Goal: Task Accomplishment & Management: Use online tool/utility

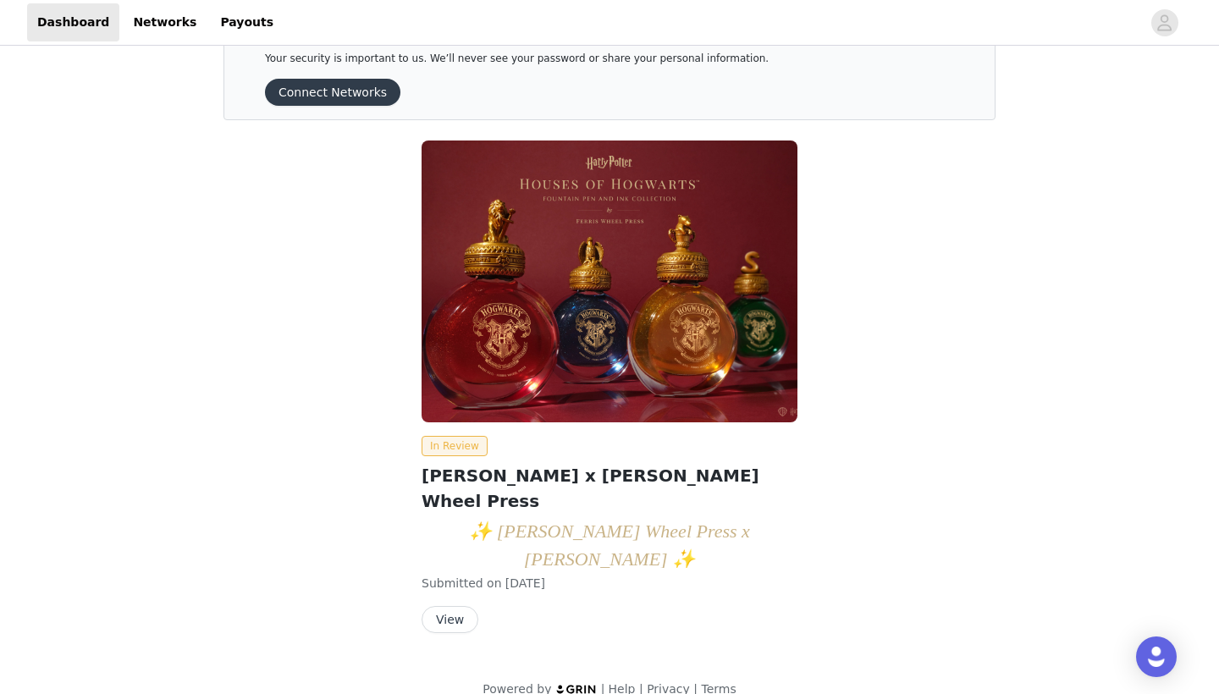
scroll to position [48, 0]
click at [441, 607] on button "View" at bounding box center [449, 620] width 57 height 27
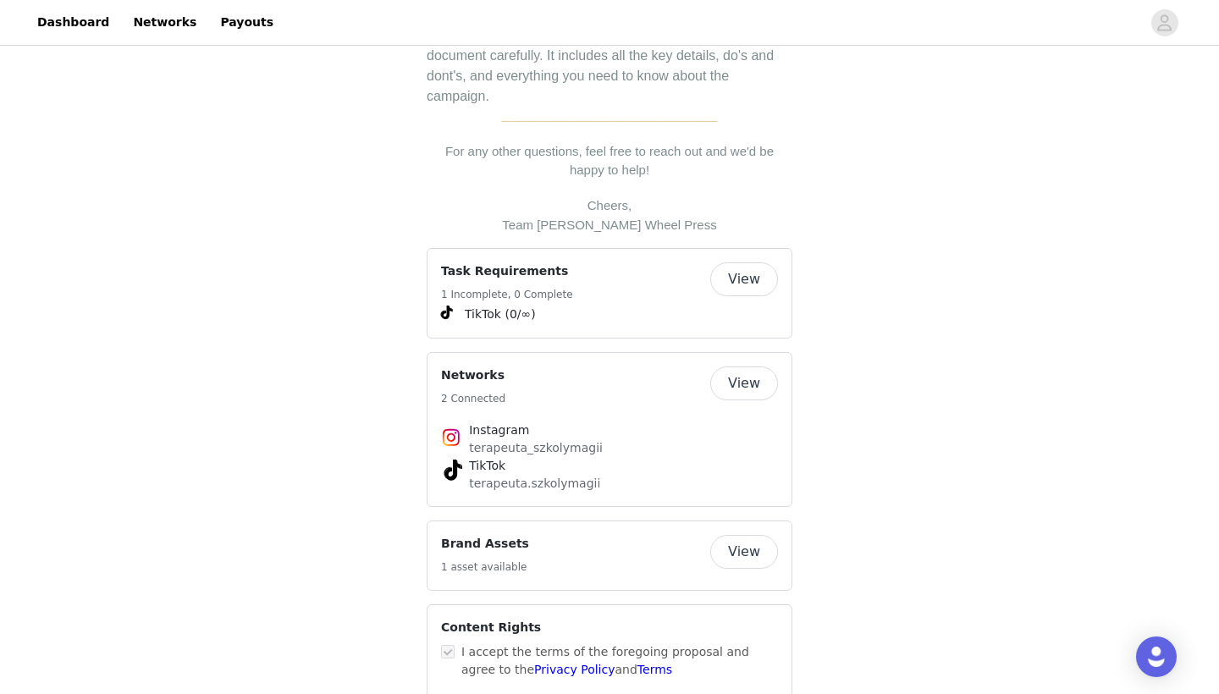
scroll to position [603, 0]
click at [741, 263] on button "View" at bounding box center [744, 280] width 68 height 34
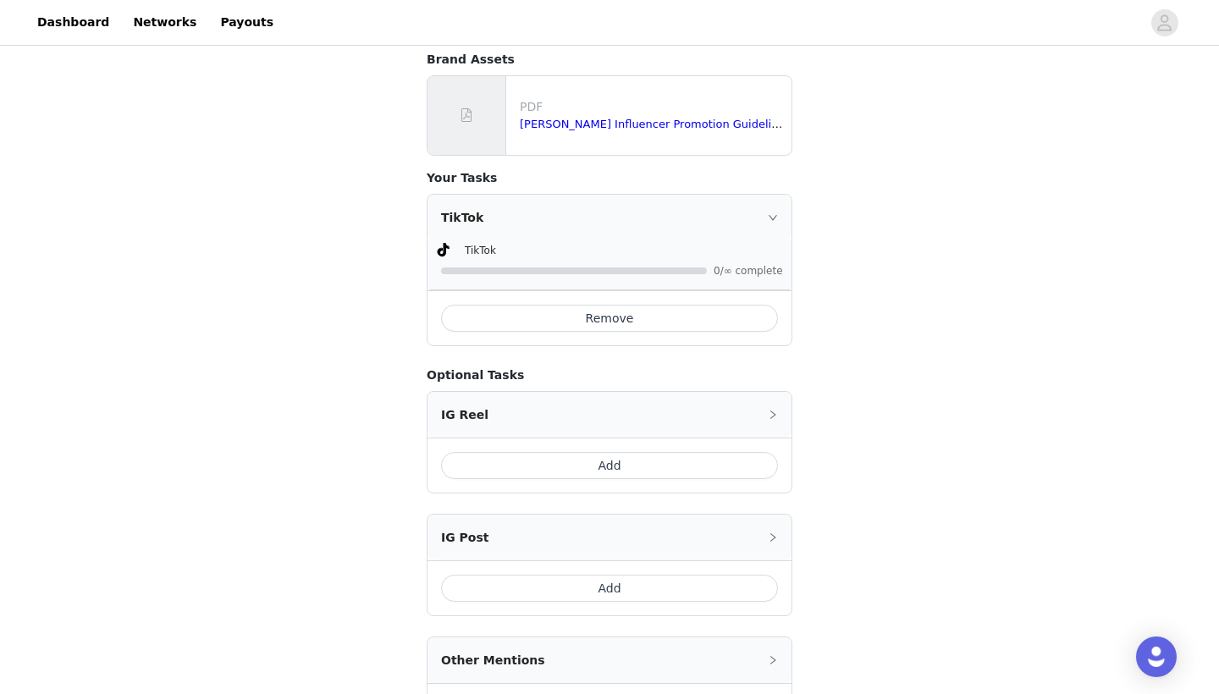
scroll to position [360, 0]
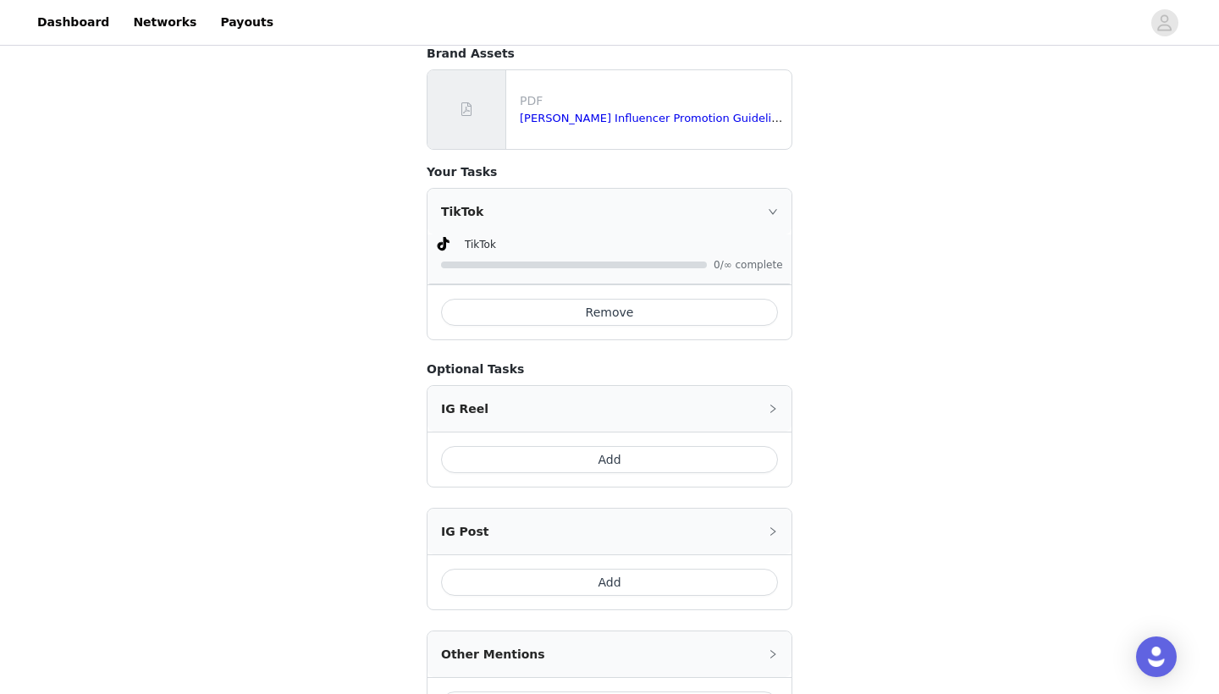
click at [777, 206] on icon "icon: right" at bounding box center [773, 211] width 10 height 10
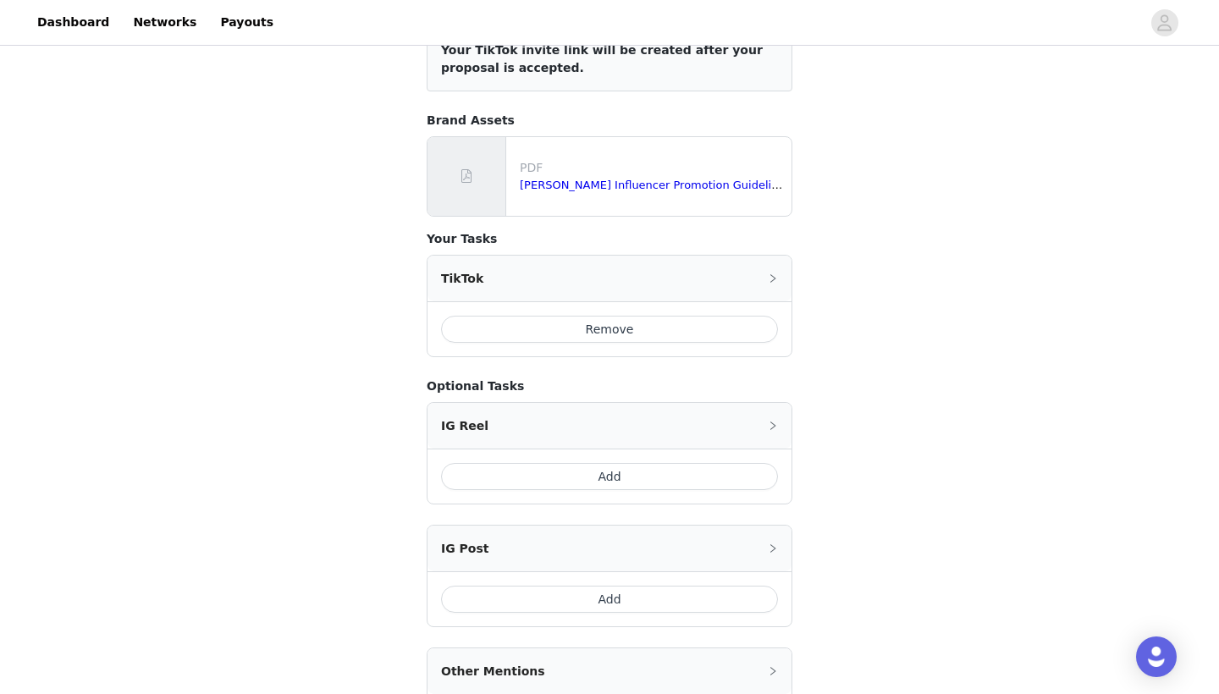
scroll to position [294, 0]
click at [651, 463] on button "Add" at bounding box center [609, 475] width 337 height 27
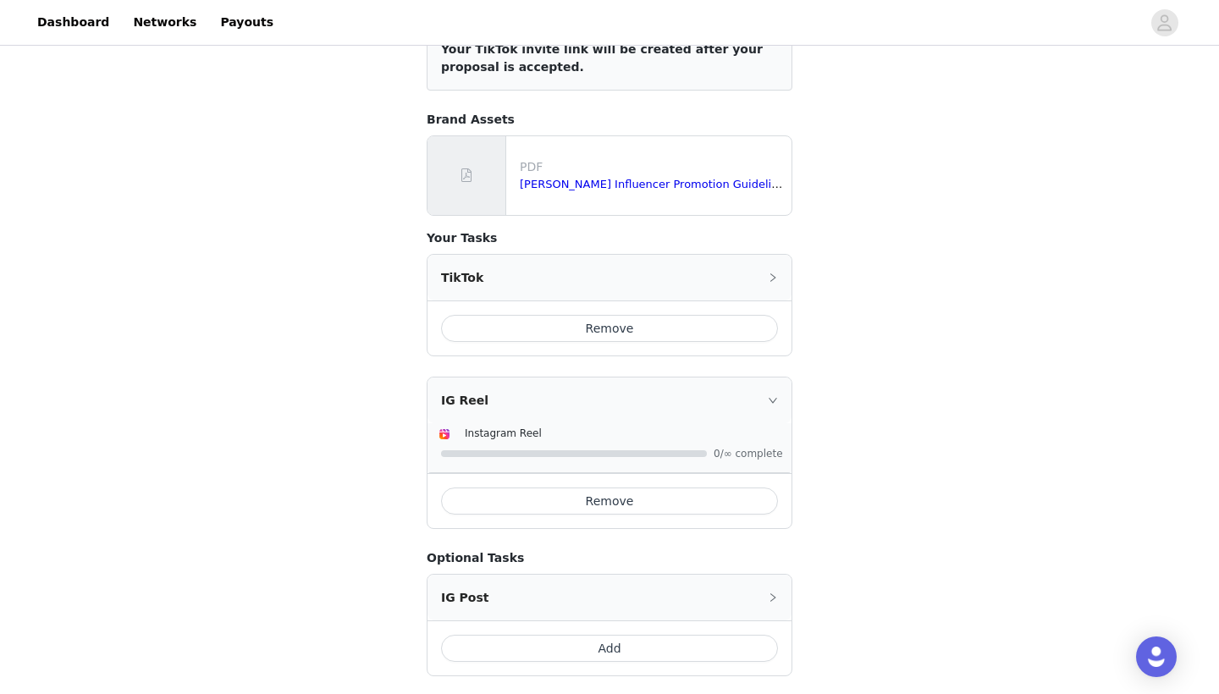
click at [775, 395] on icon "icon: right" at bounding box center [773, 400] width 10 height 10
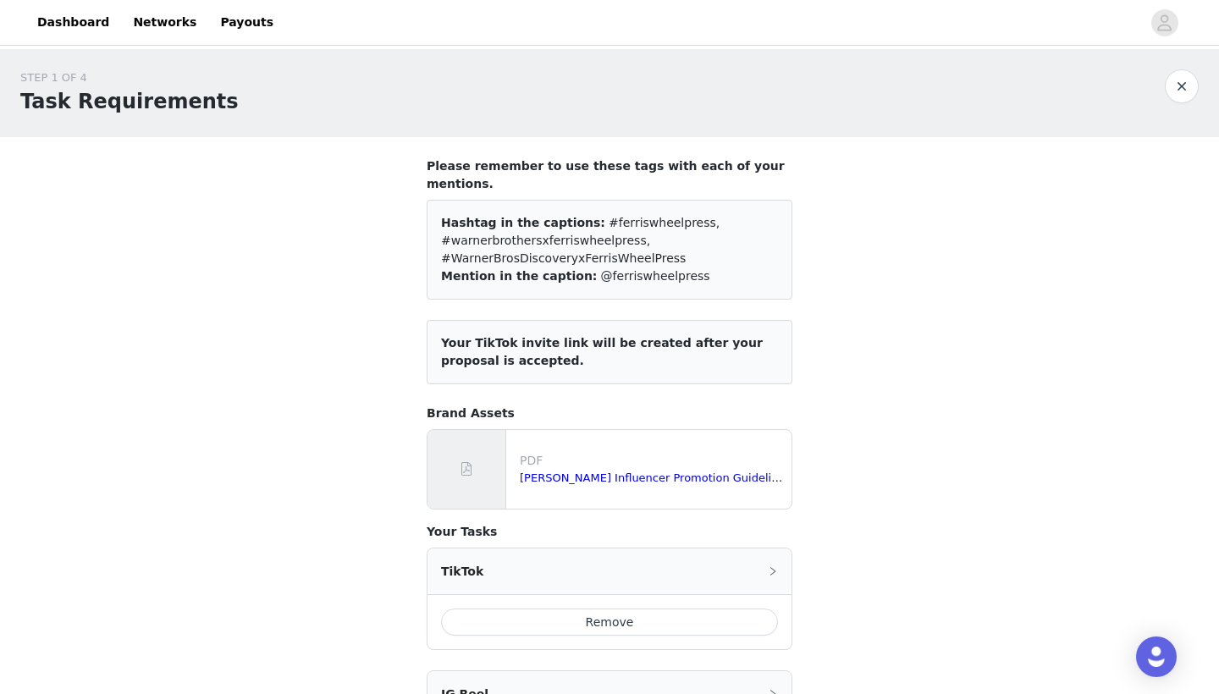
scroll to position [0, 0]
click at [99, 21] on link "Dashboard" at bounding box center [73, 22] width 92 height 38
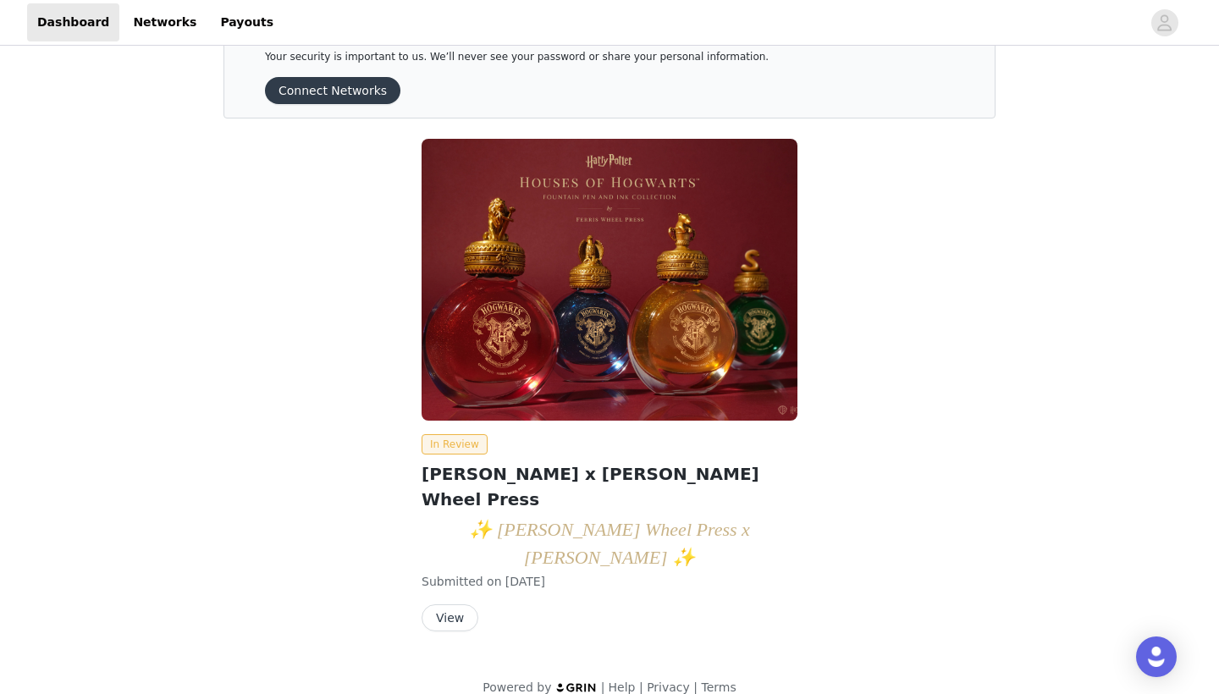
scroll to position [48, 0]
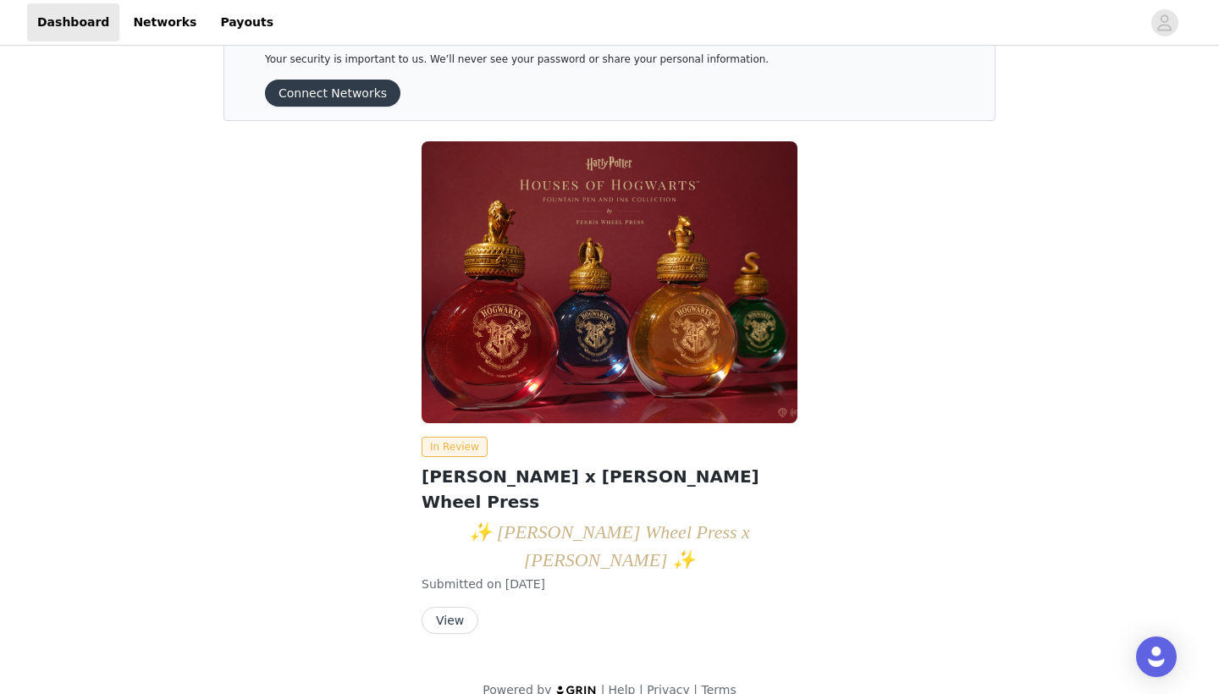
click at [454, 607] on button "View" at bounding box center [449, 620] width 57 height 27
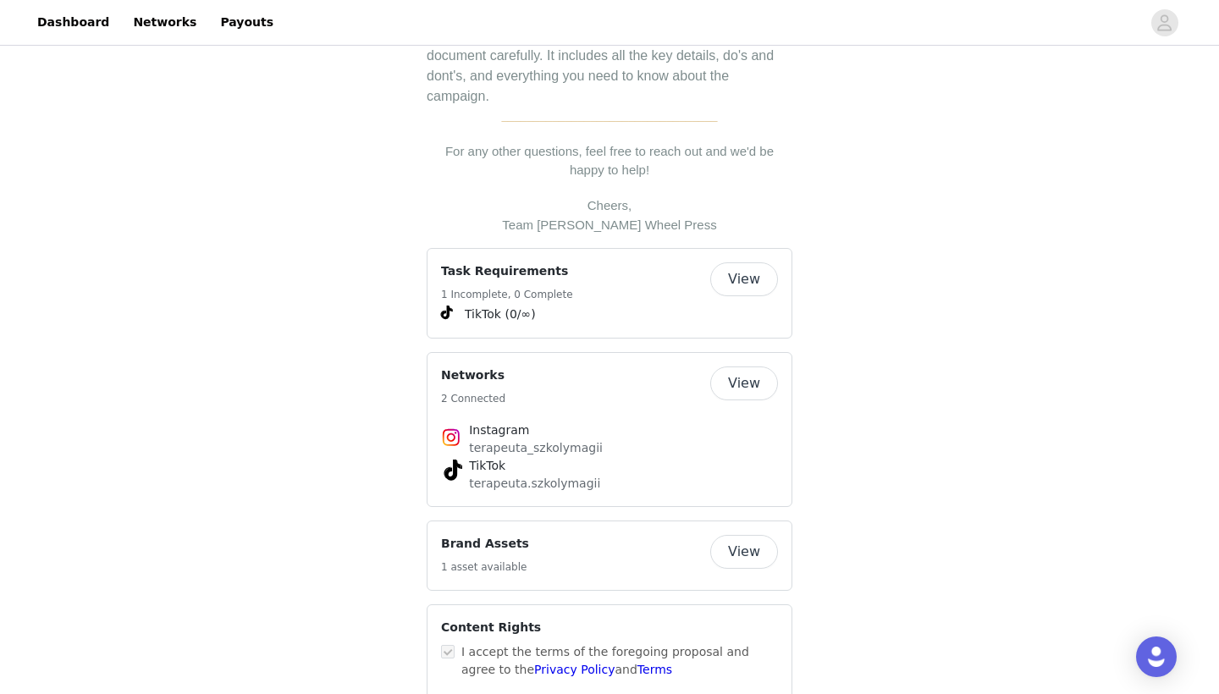
scroll to position [603, 0]
click at [753, 367] on button "View" at bounding box center [744, 384] width 68 height 34
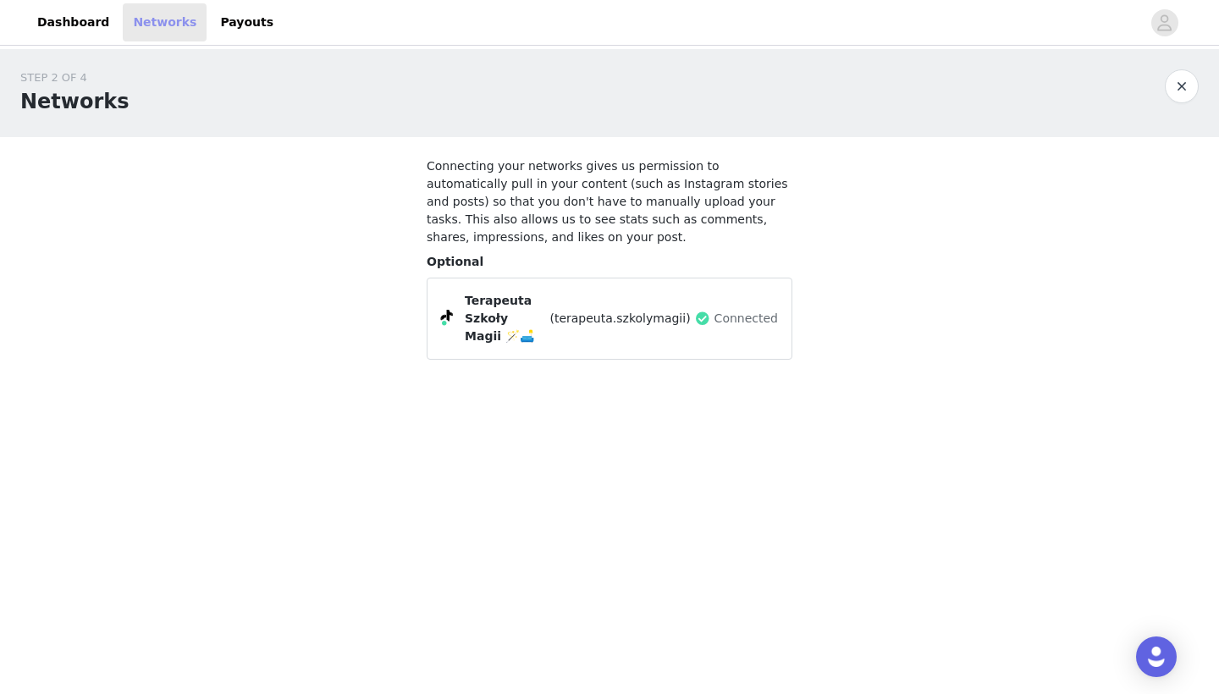
click at [157, 21] on link "Networks" at bounding box center [165, 22] width 84 height 38
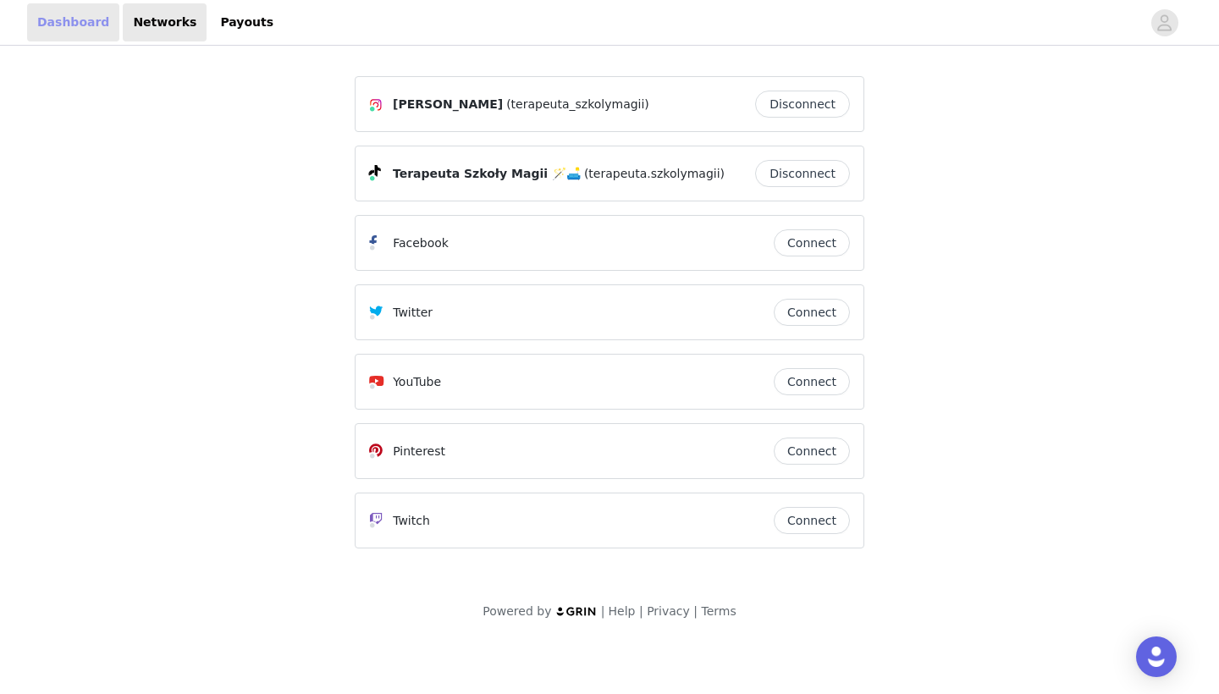
click at [96, 19] on link "Dashboard" at bounding box center [73, 22] width 92 height 38
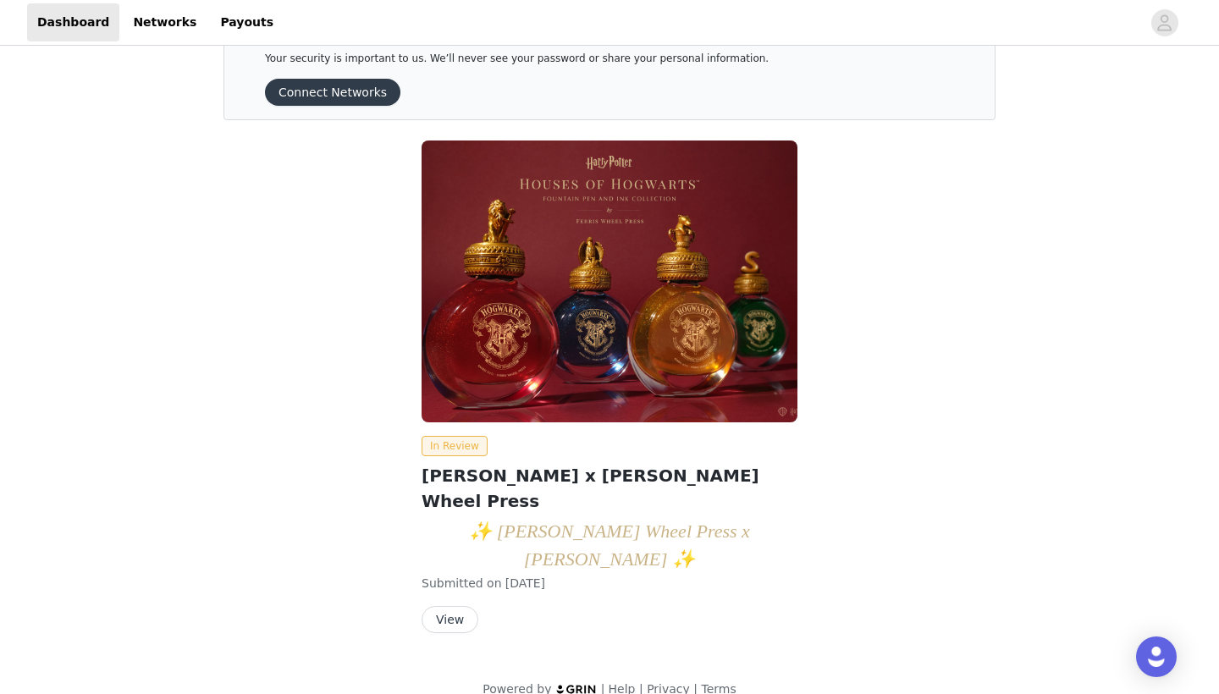
scroll to position [48, 0]
click at [445, 607] on button "View" at bounding box center [449, 620] width 57 height 27
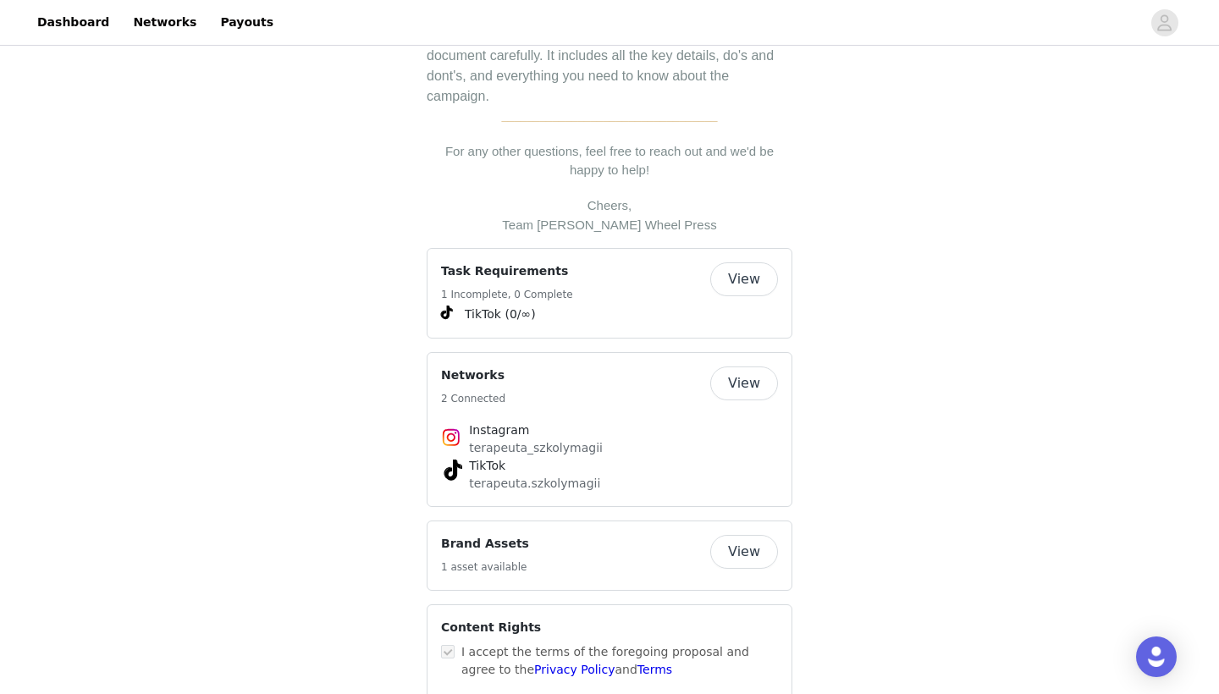
scroll to position [603, 0]
click at [755, 263] on button "View" at bounding box center [744, 280] width 68 height 34
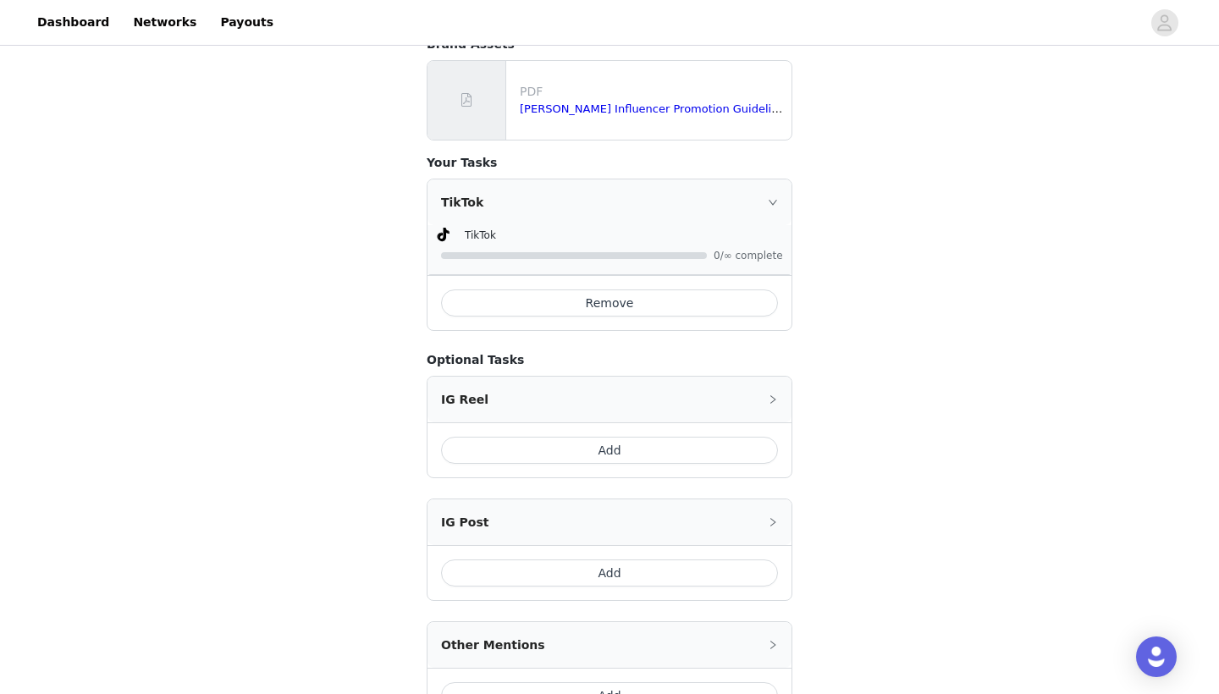
scroll to position [361, 0]
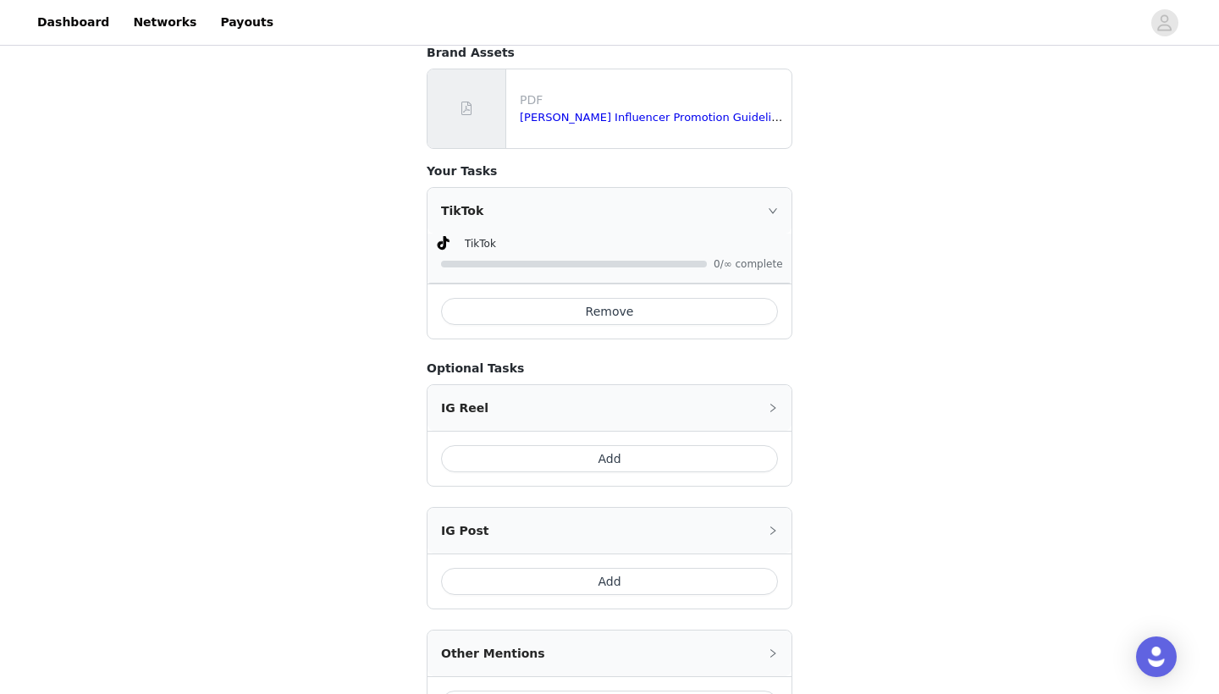
click at [776, 385] on div "IG Reel" at bounding box center [609, 408] width 364 height 46
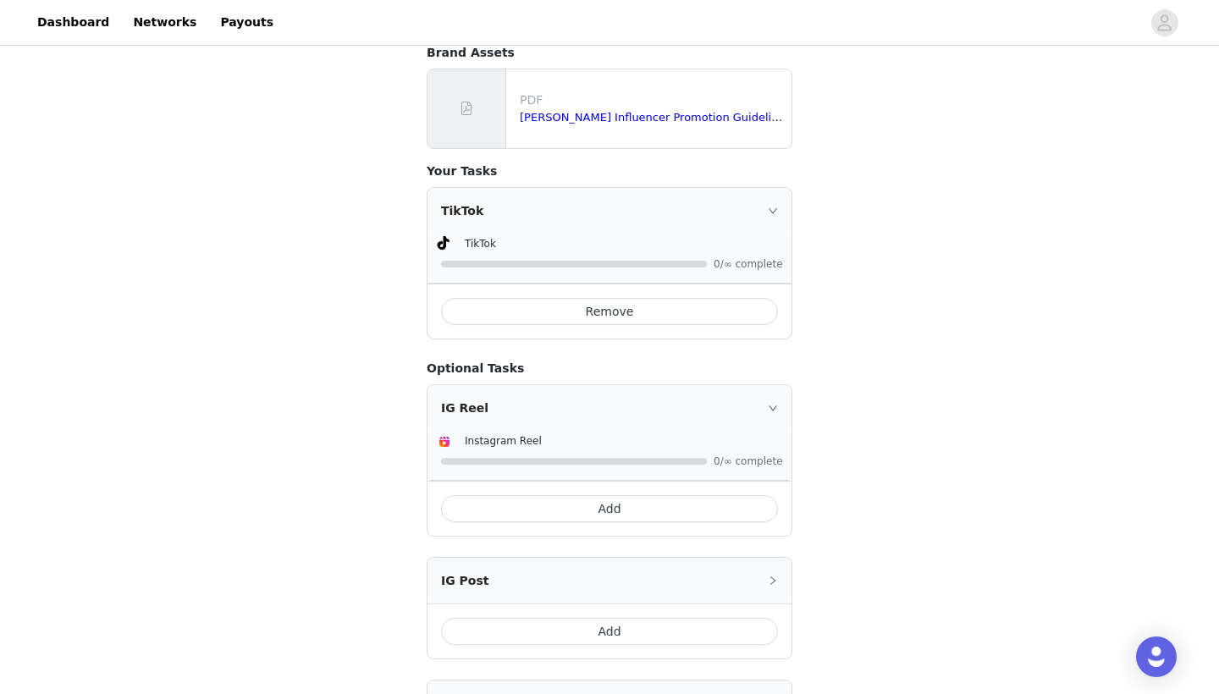
click at [667, 495] on button "Add" at bounding box center [609, 508] width 337 height 27
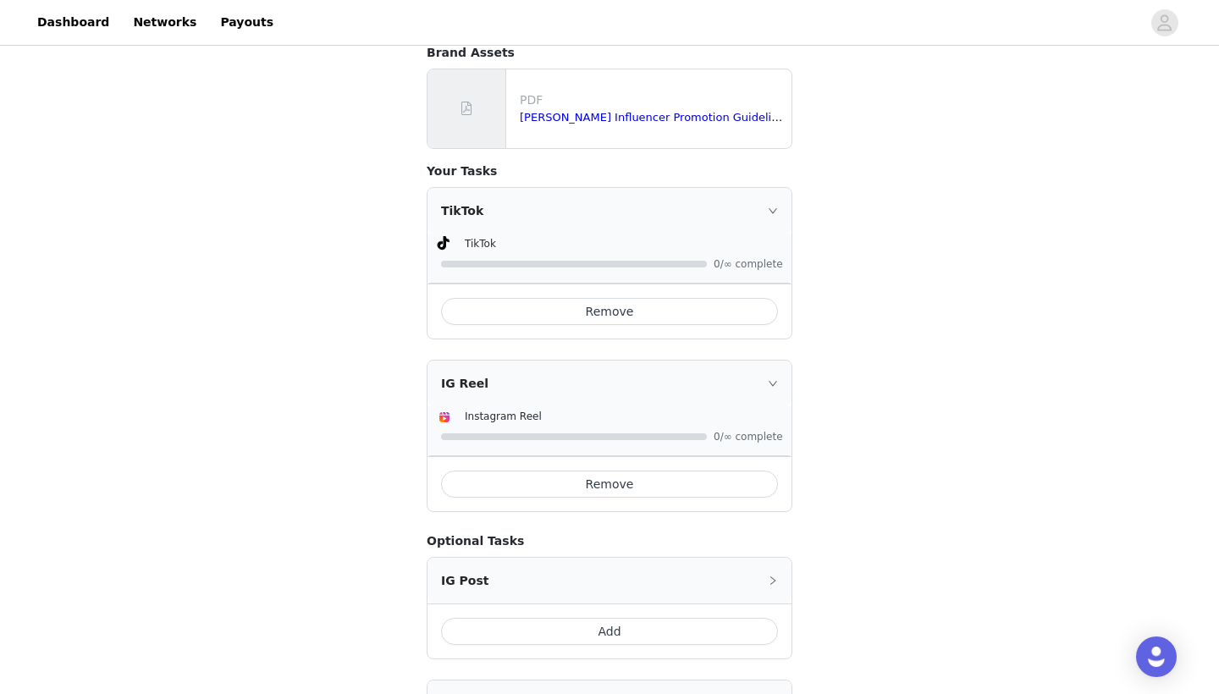
click at [665, 471] on button "Remove" at bounding box center [609, 484] width 337 height 27
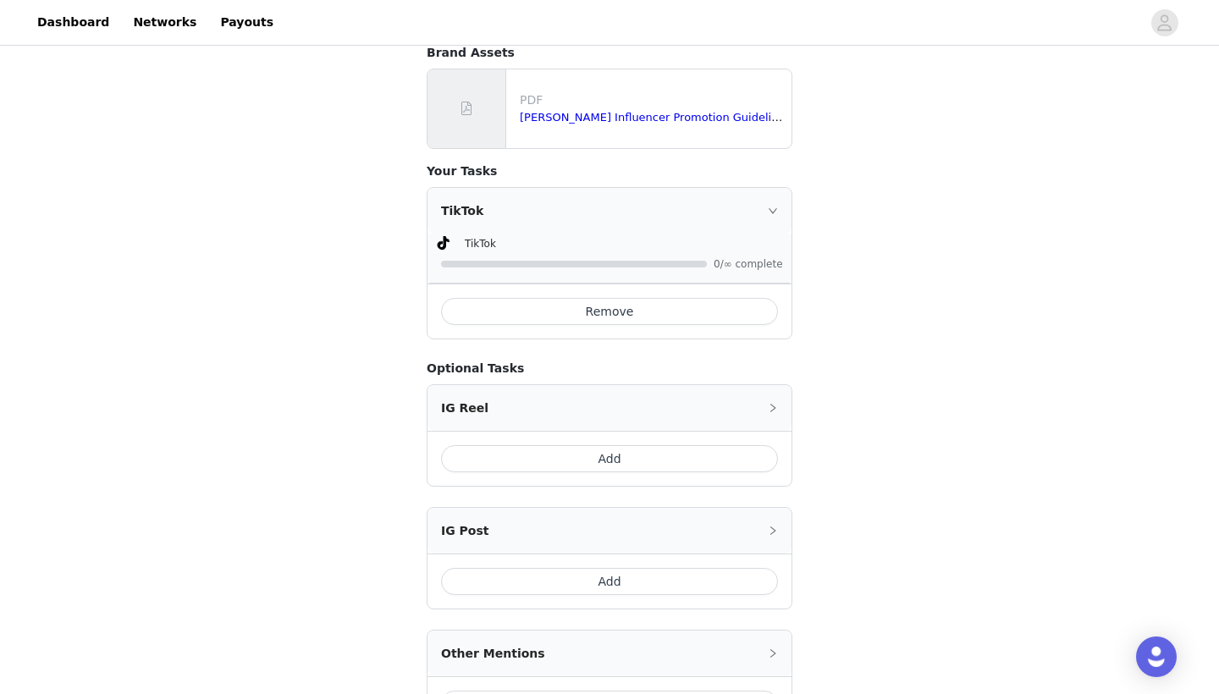
click at [665, 445] on button "Add" at bounding box center [609, 458] width 337 height 27
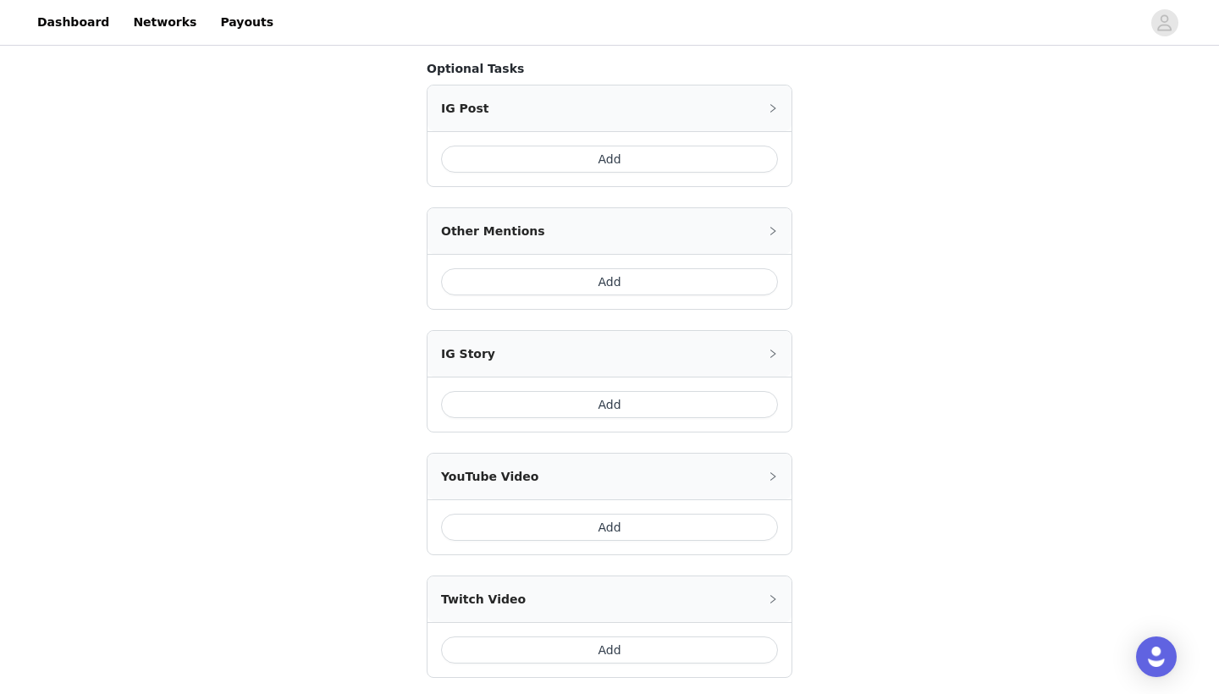
scroll to position [835, 0]
click at [668, 268] on button "Add" at bounding box center [609, 279] width 337 height 27
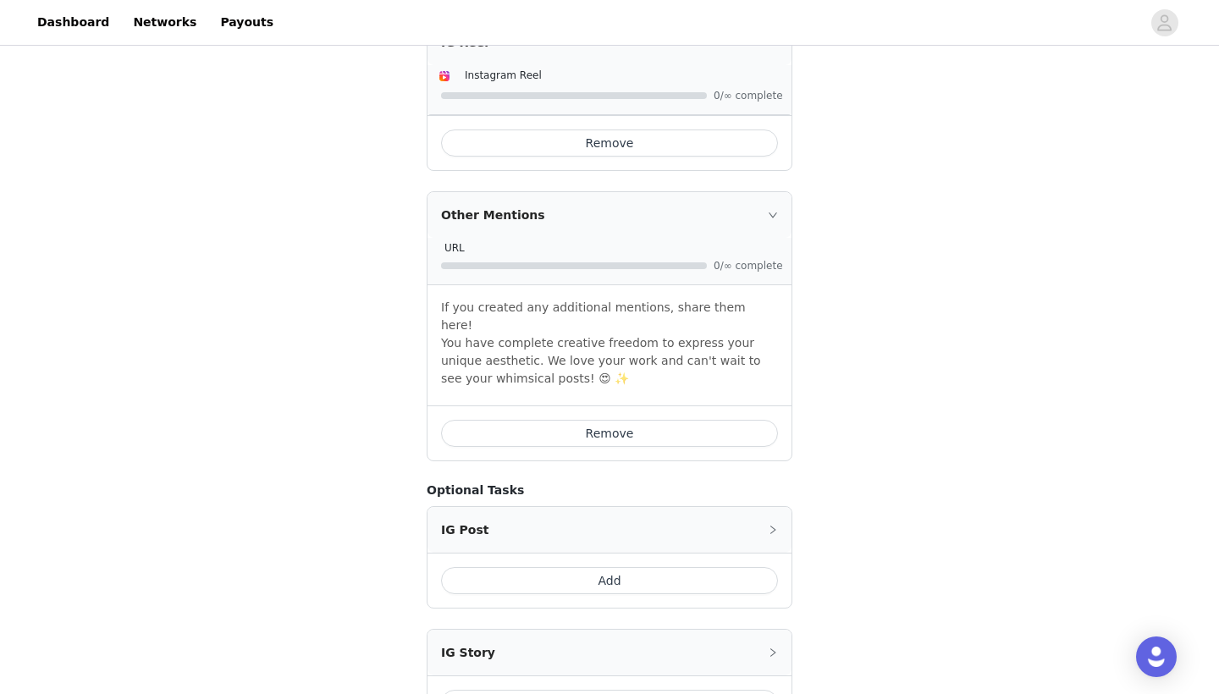
scroll to position [695, 0]
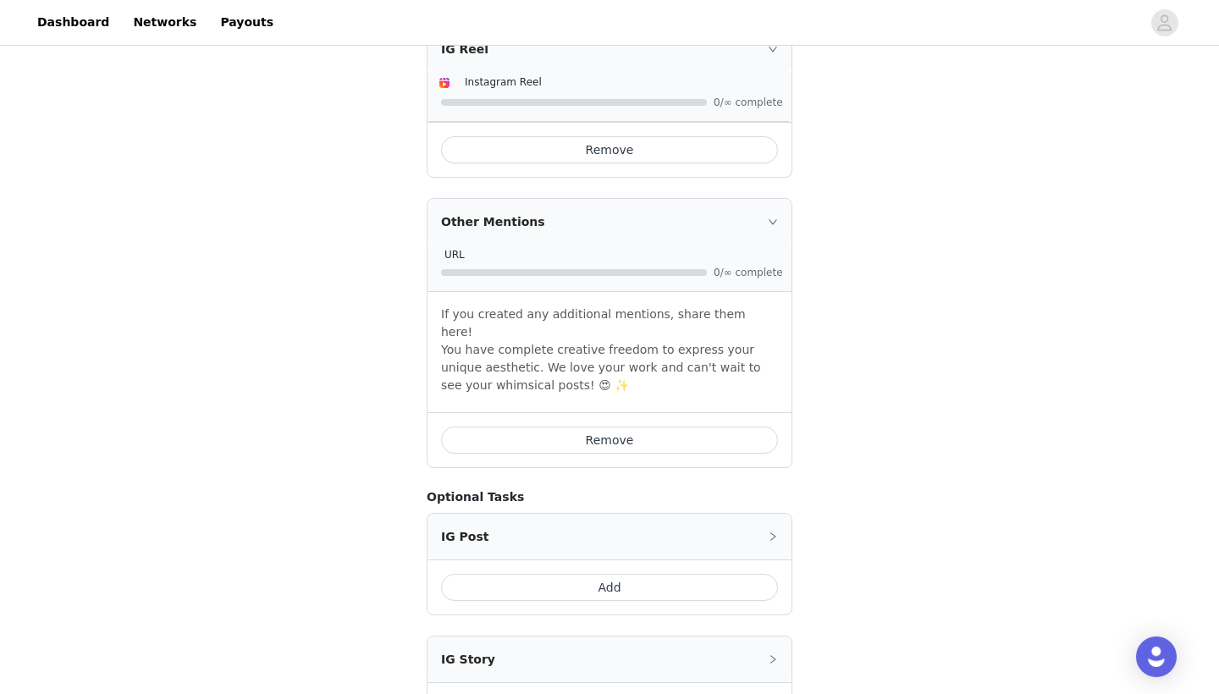
click at [635, 245] on div "URL" at bounding box center [612, 254] width 337 height 18
click at [454, 249] on span "URL" at bounding box center [454, 255] width 20 height 12
click at [455, 249] on span "URL" at bounding box center [454, 255] width 20 height 12
click at [478, 245] on div "URL" at bounding box center [612, 254] width 337 height 18
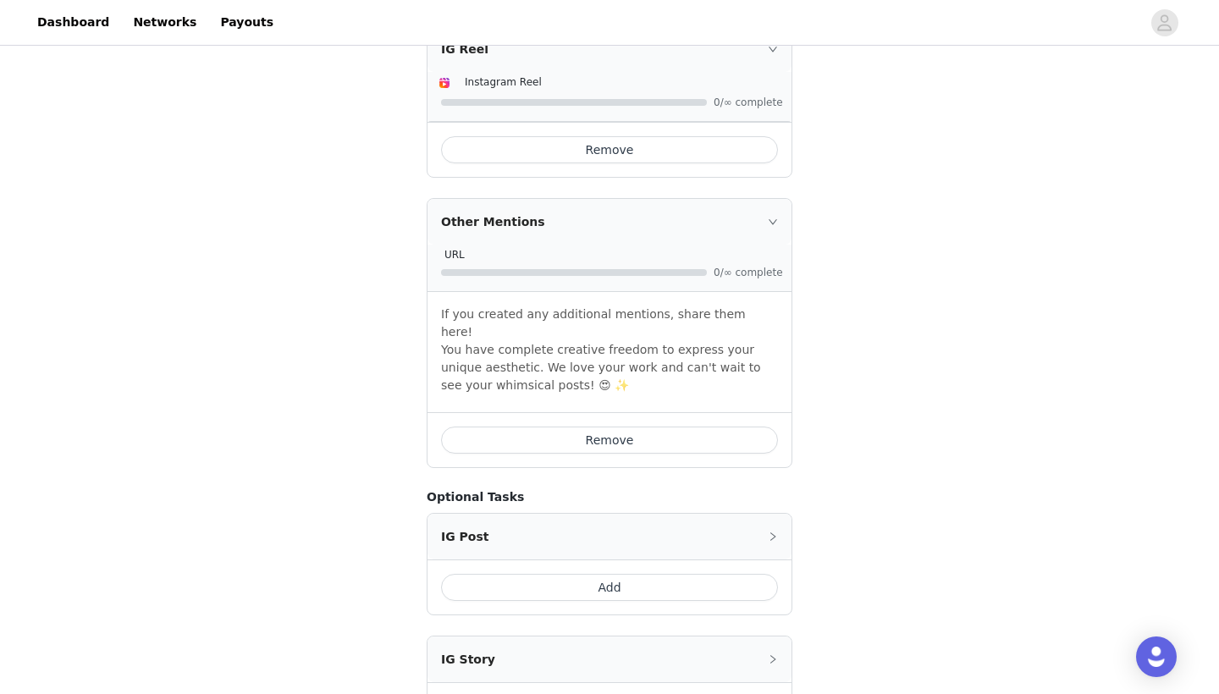
click at [478, 245] on div "URL" at bounding box center [612, 254] width 337 height 18
click at [332, 253] on div "STEP 1 OF 4 Task Requirements Please remember to use these tags with each of yo…" at bounding box center [609, 373] width 1219 height 2038
click at [768, 208] on div "Other Mentions" at bounding box center [609, 222] width 364 height 46
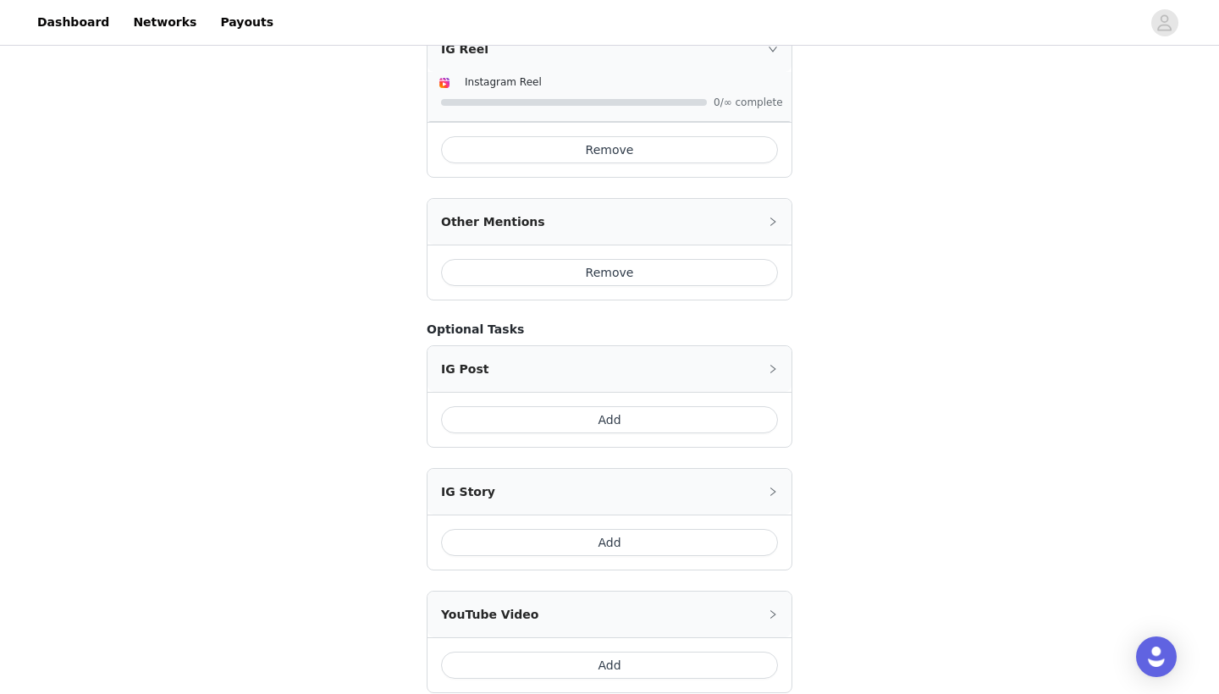
click at [768, 208] on div "Other Mentions" at bounding box center [609, 222] width 364 height 46
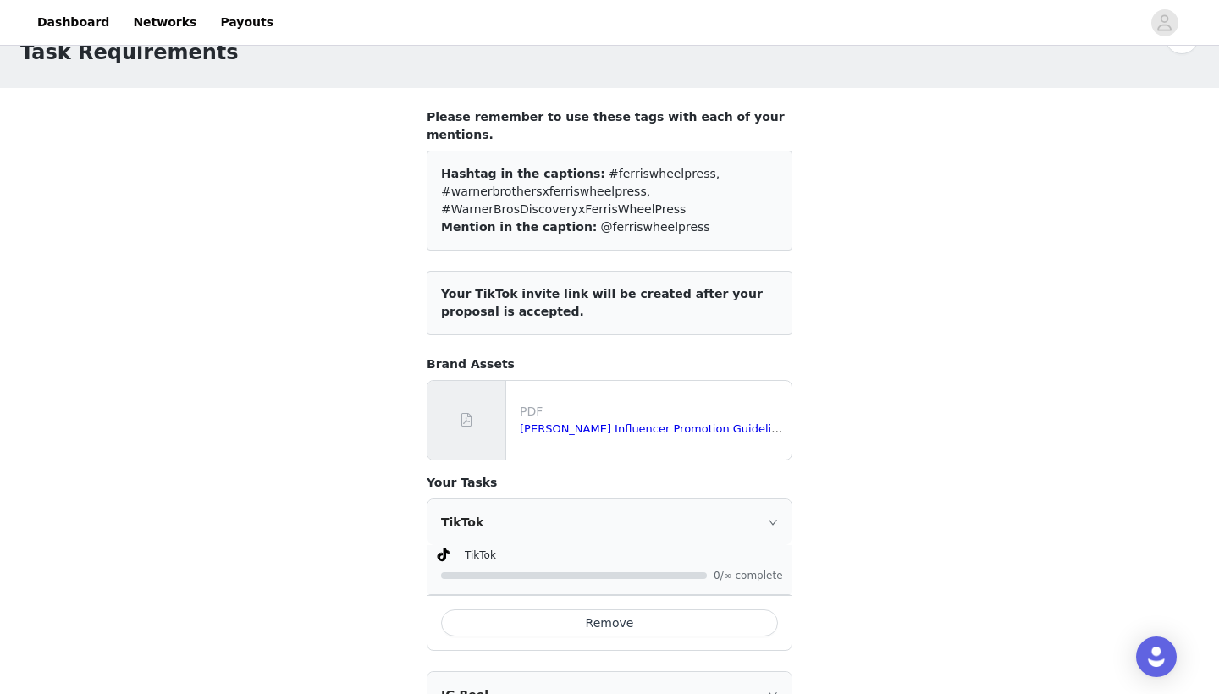
scroll to position [52, 0]
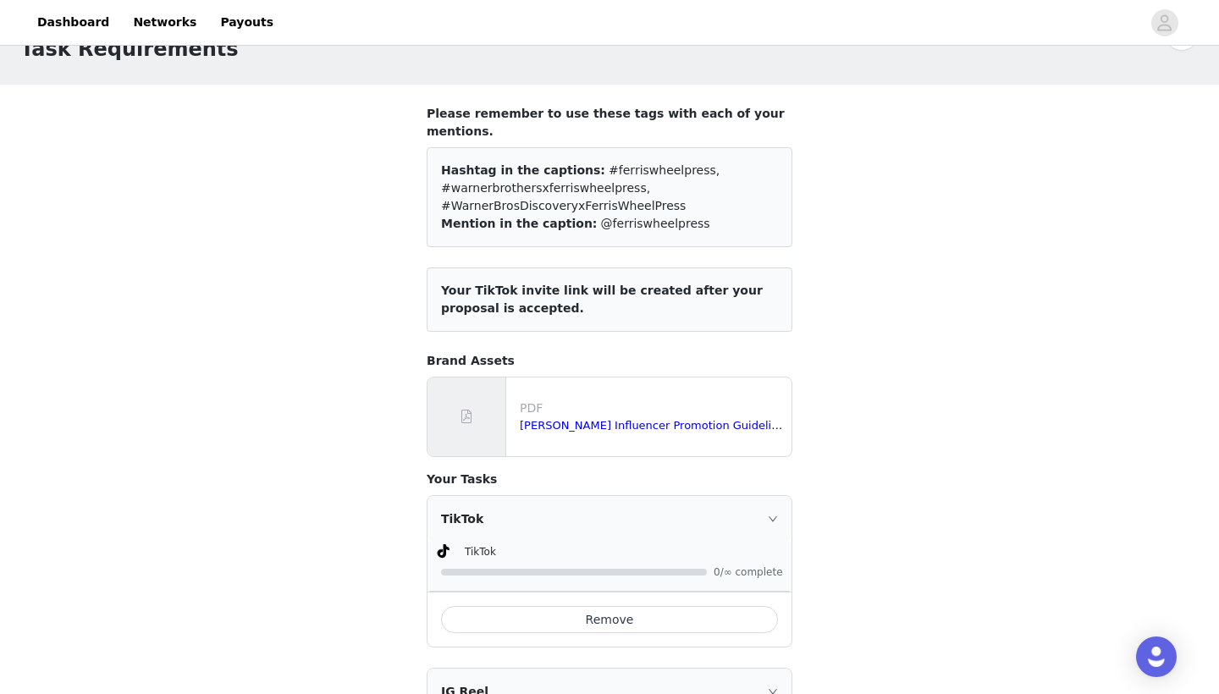
click at [772, 516] on icon "icon: right" at bounding box center [772, 518] width 8 height 5
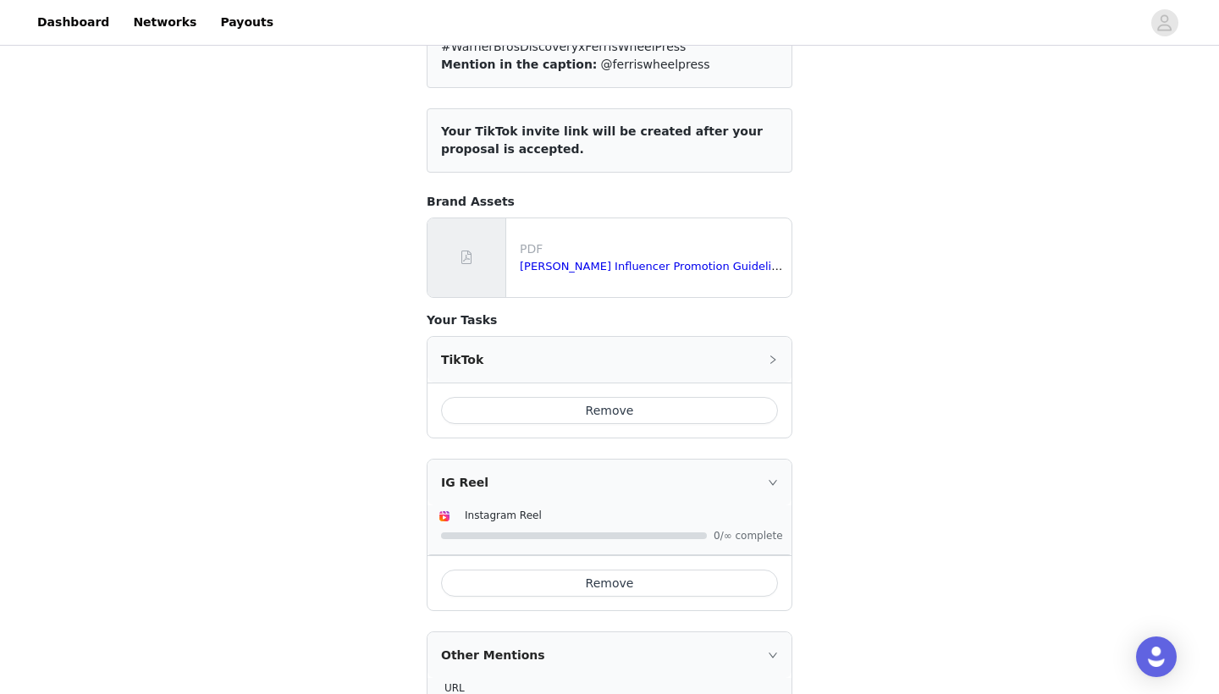
scroll to position [271, 0]
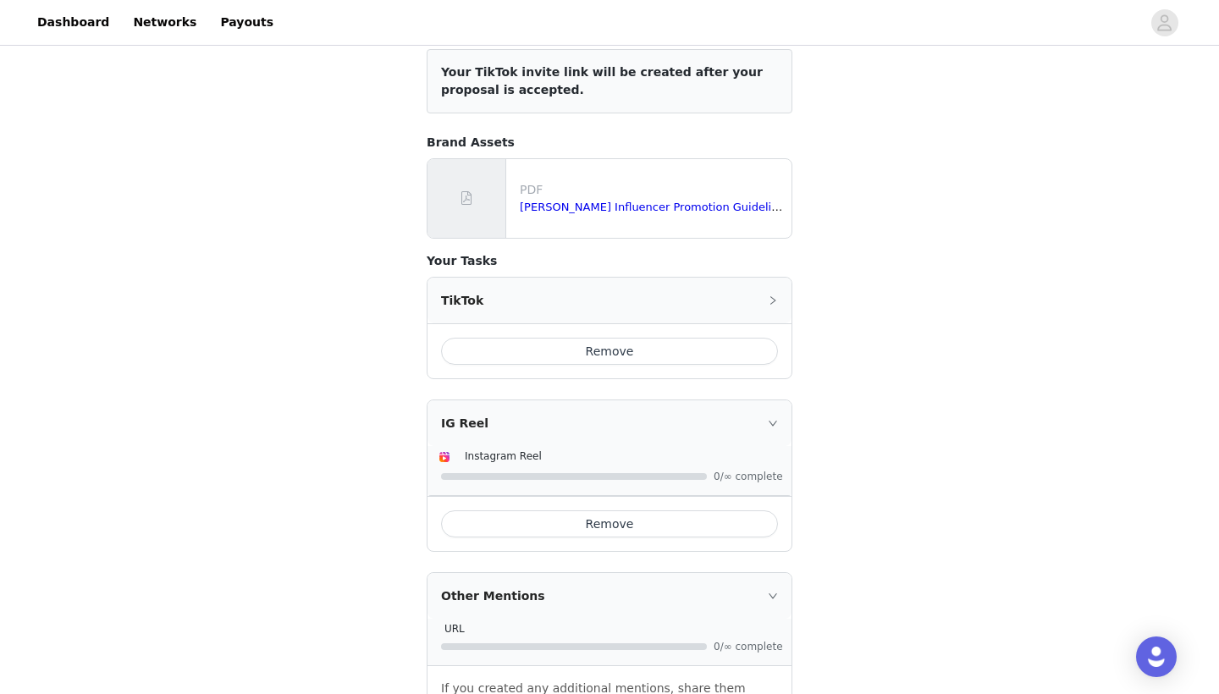
click at [774, 418] on icon "icon: right" at bounding box center [773, 423] width 10 height 10
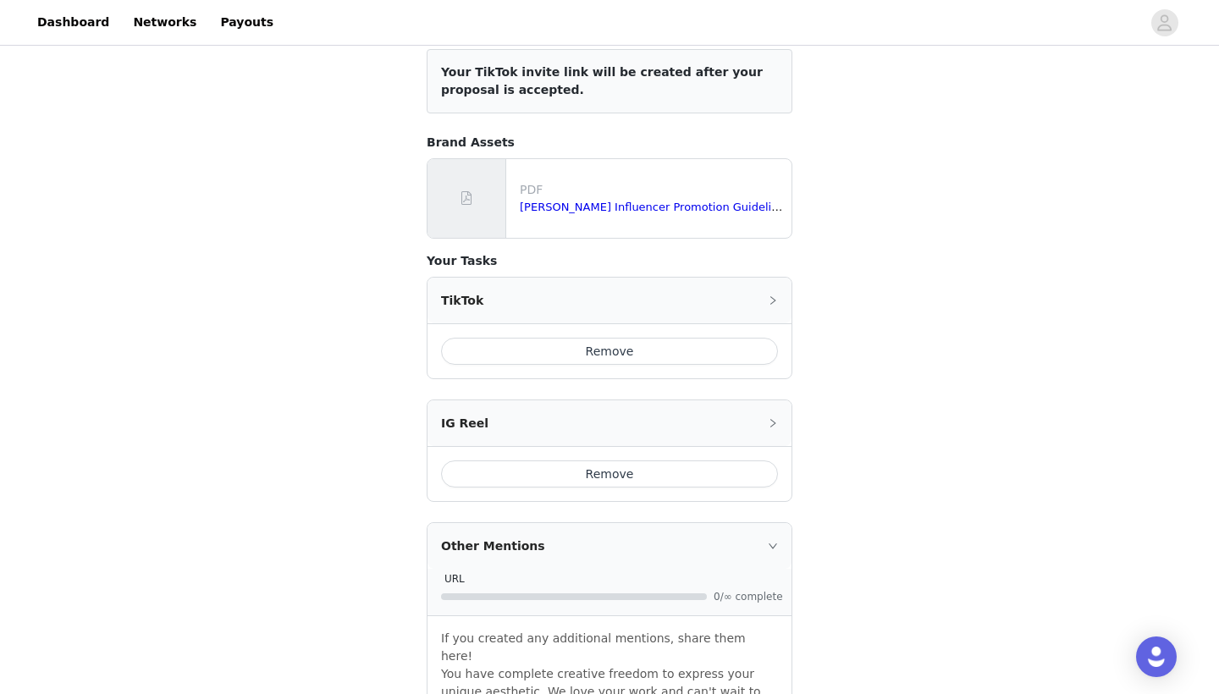
click at [766, 533] on div "Other Mentions" at bounding box center [609, 546] width 364 height 46
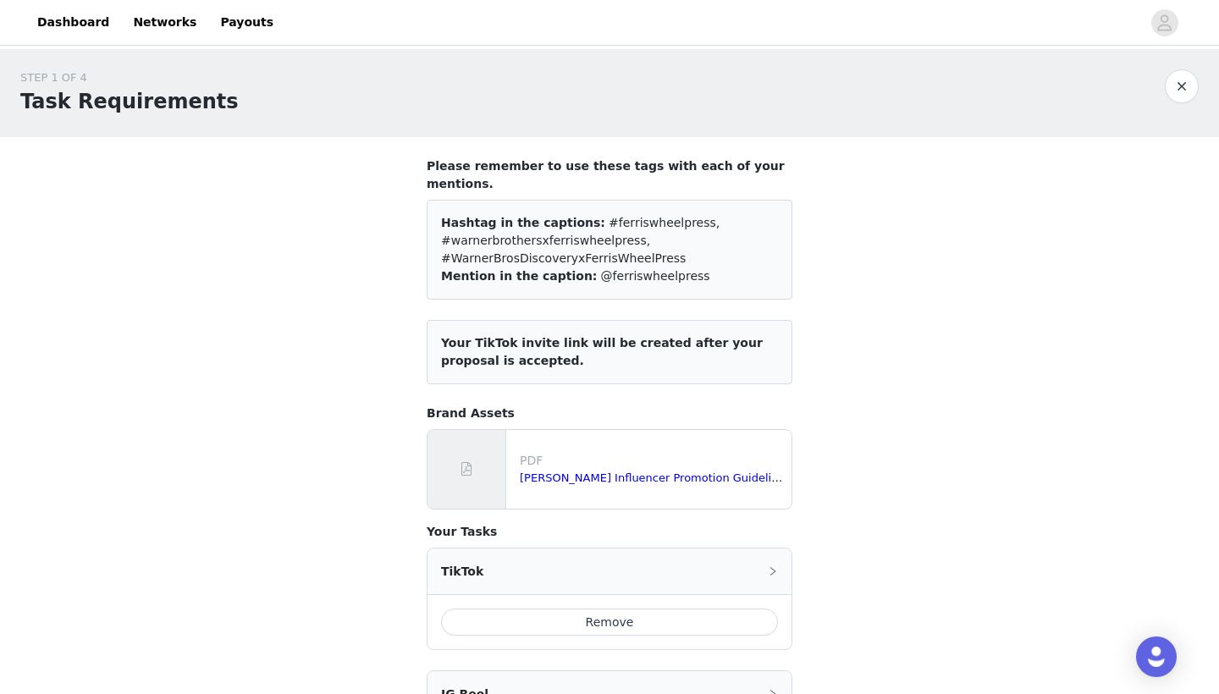
scroll to position [0, 0]
